Goal: Ask a question

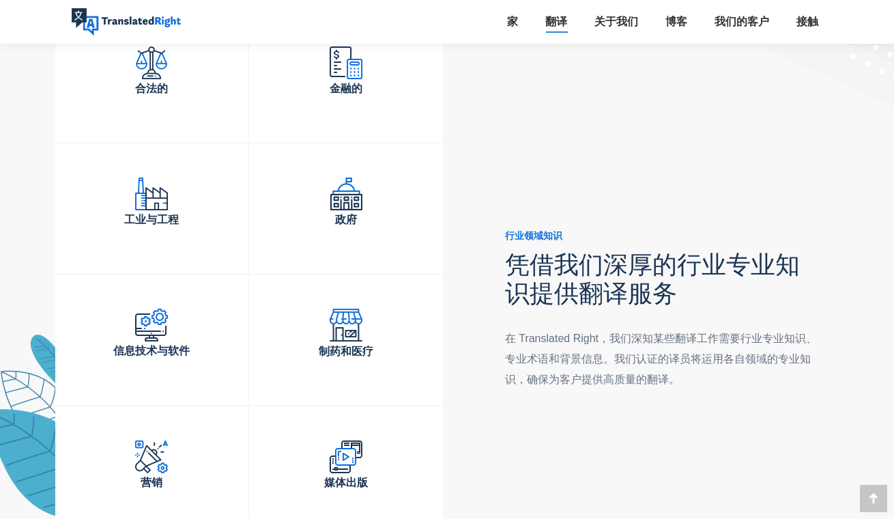
scroll to position [4241, 0]
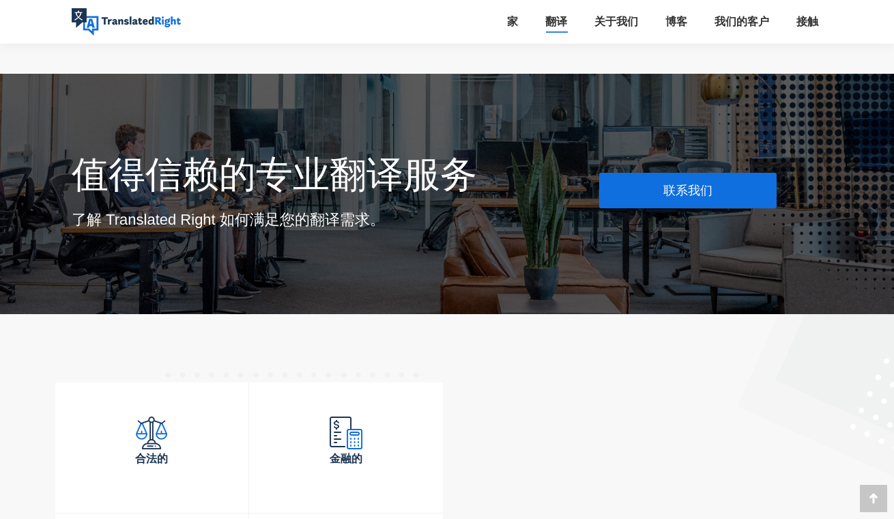
click at [640, 180] on link "联系我们" at bounding box center [687, 190] width 177 height 35
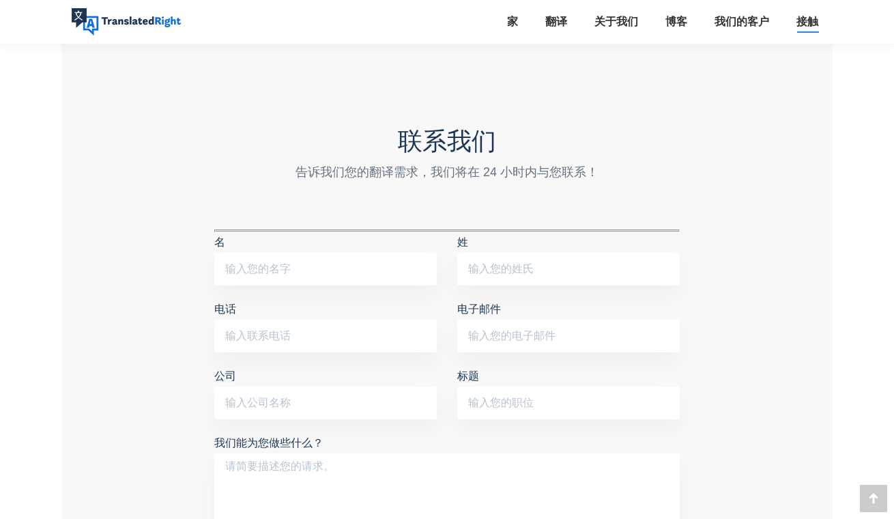
scroll to position [1080, 0]
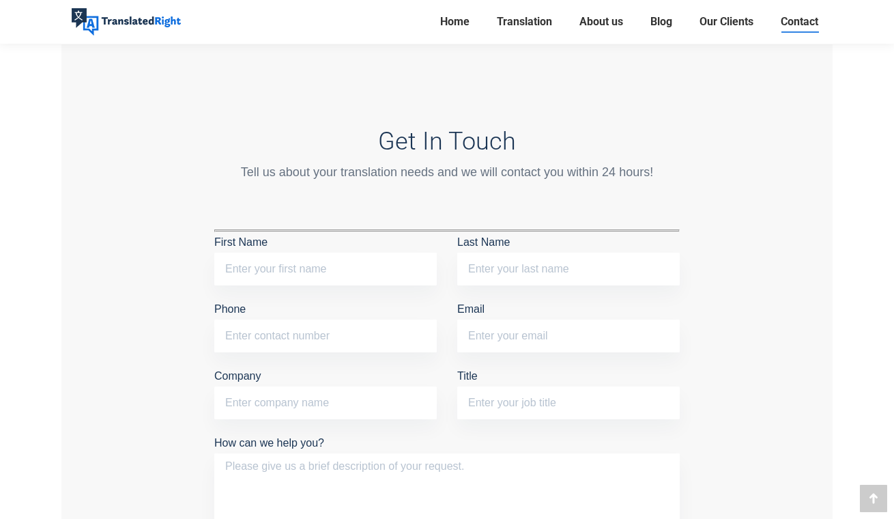
click at [555, 179] on div "Tell us about your translation needs and we will contact you within 24 hours!" at bounding box center [446, 171] width 465 height 19
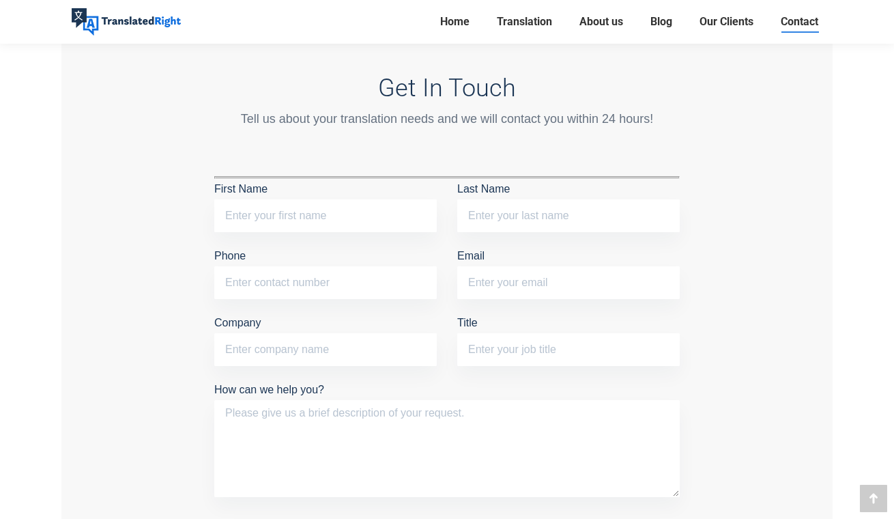
scroll to position [1178, 0]
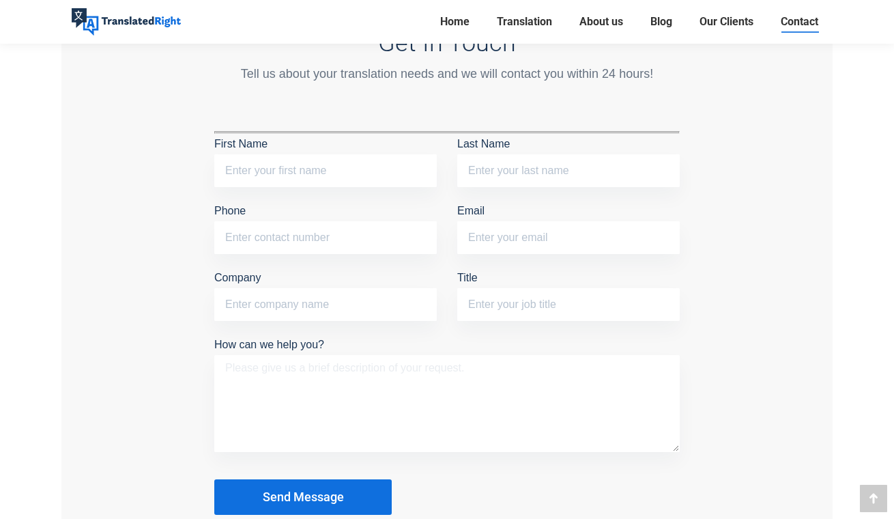
click at [434, 374] on textarea "How can we help you?" at bounding box center [446, 403] width 465 height 97
click at [388, 313] on input "Company" at bounding box center [325, 304] width 222 height 33
click at [351, 173] on input "First Name" at bounding box center [325, 170] width 222 height 33
type input "YINGTONG"
type input "[PERSON_NAME]"
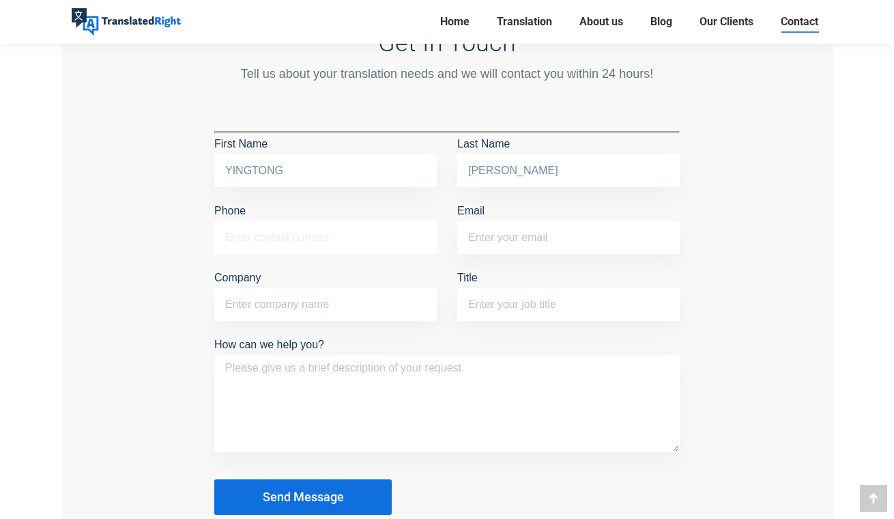
click at [334, 233] on input "Phone" at bounding box center [325, 237] width 222 height 33
type input "98742680"
click at [481, 238] on input "Email" at bounding box center [568, 237] width 222 height 33
